Goal: Information Seeking & Learning: Learn about a topic

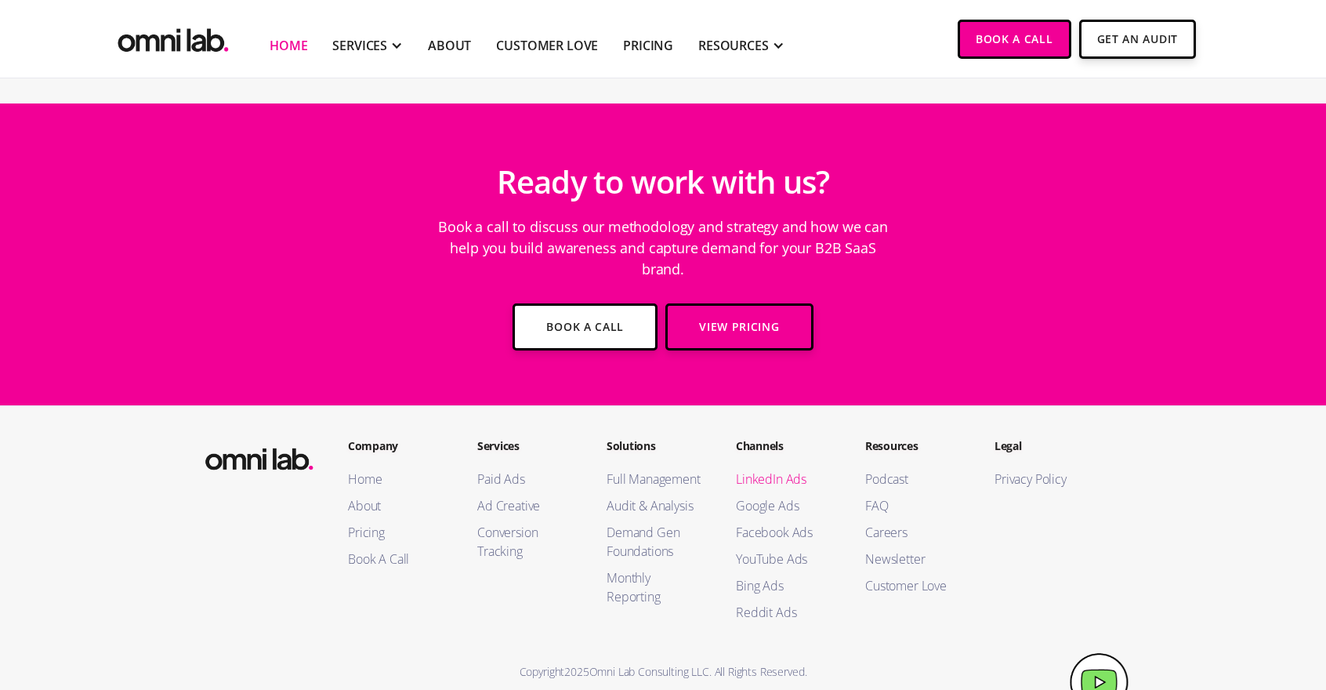
click at [760, 469] on link "LinkedIn Ads" at bounding box center [785, 478] width 98 height 19
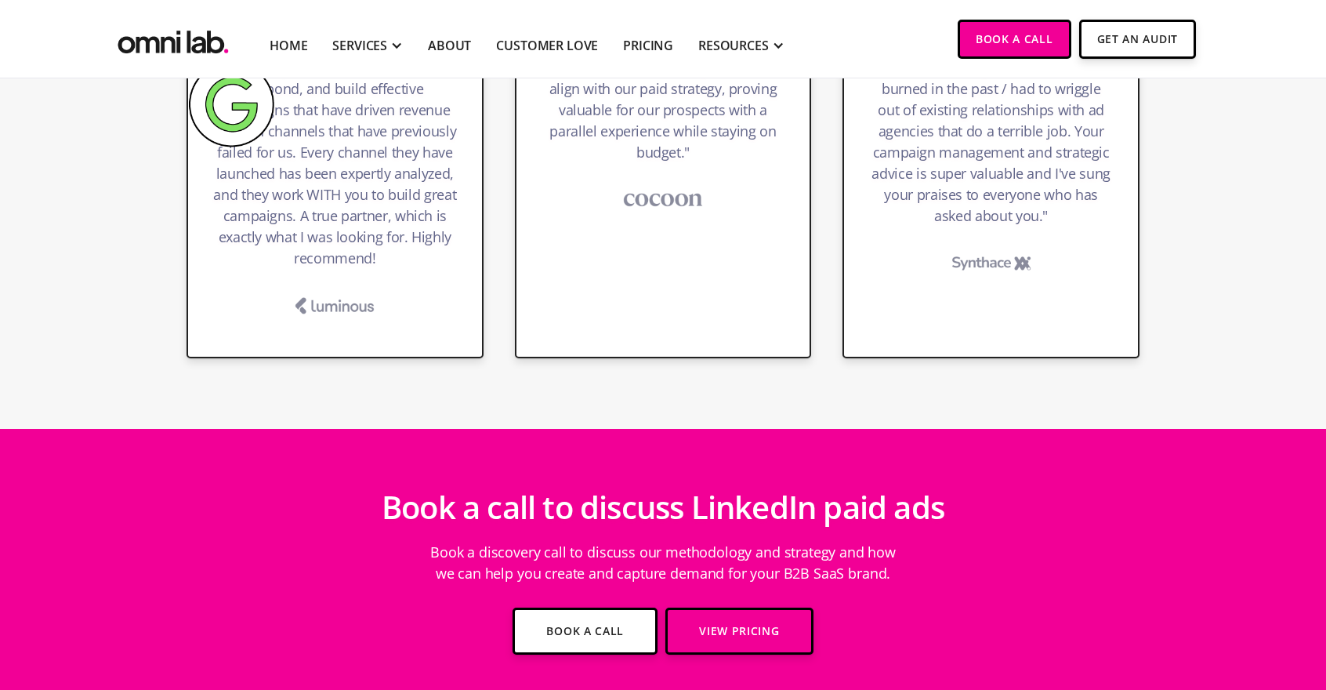
scroll to position [3517, 0]
